Goal: Find specific page/section: Find specific page/section

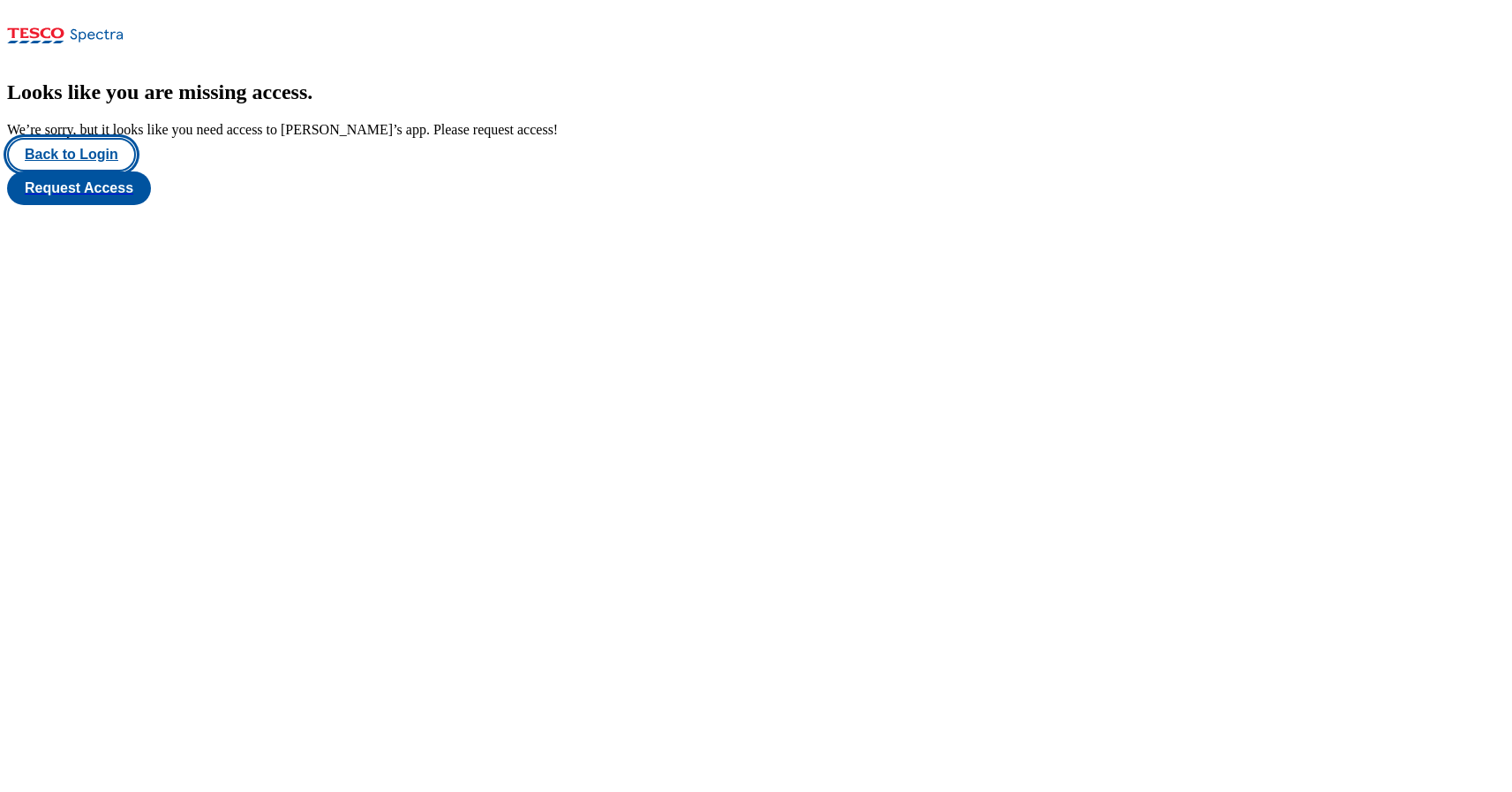
click at [87, 171] on button "Back to Login" at bounding box center [72, 154] width 129 height 34
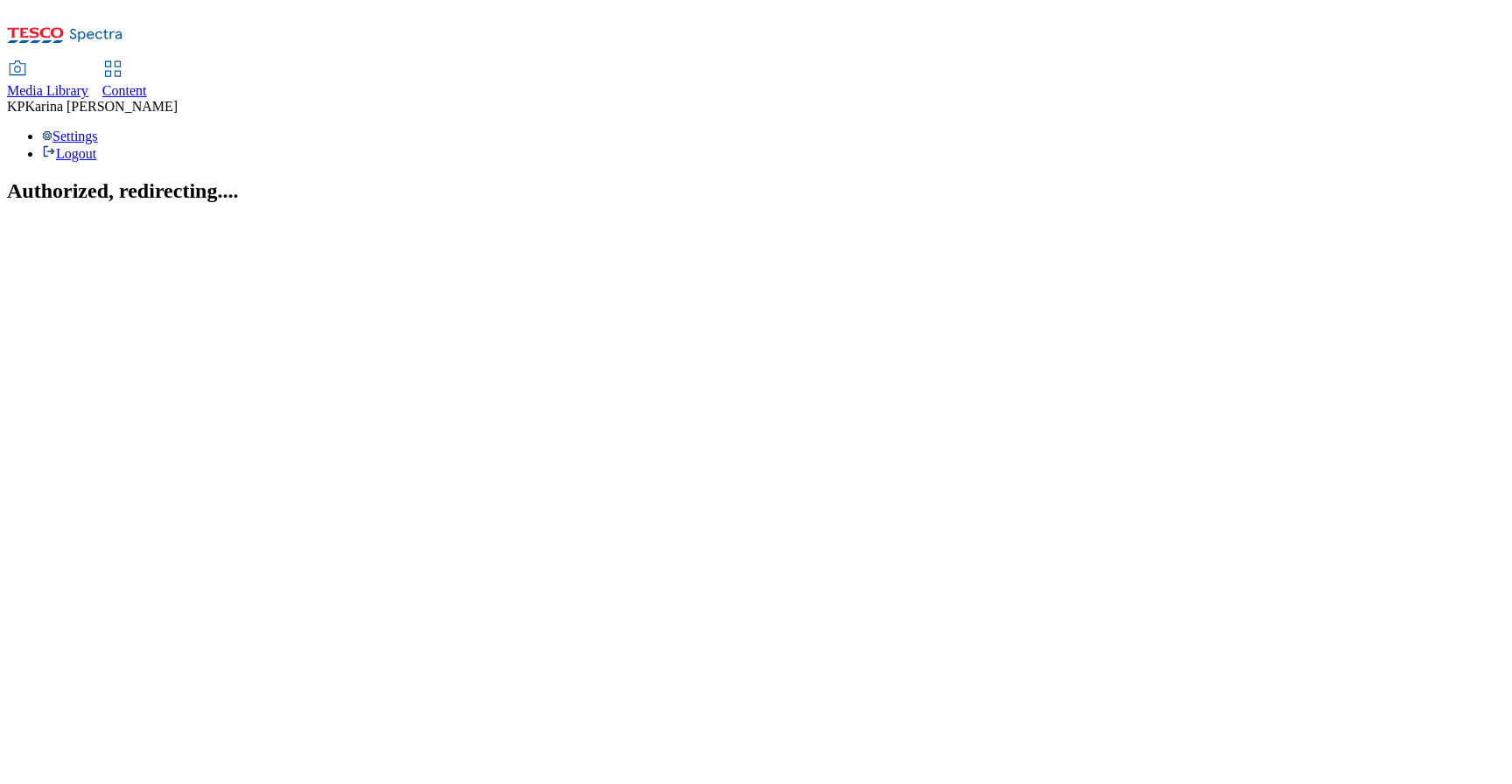
drag, startPoint x: 418, startPoint y: 32, endPoint x: 410, endPoint y: 32, distance: 8.0
click at [147, 83] on span "Content" at bounding box center [124, 90] width 44 height 14
select select "ghs-[GEOGRAPHIC_DATA]"
